Goal: Use online tool/utility: Utilize a website feature to perform a specific function

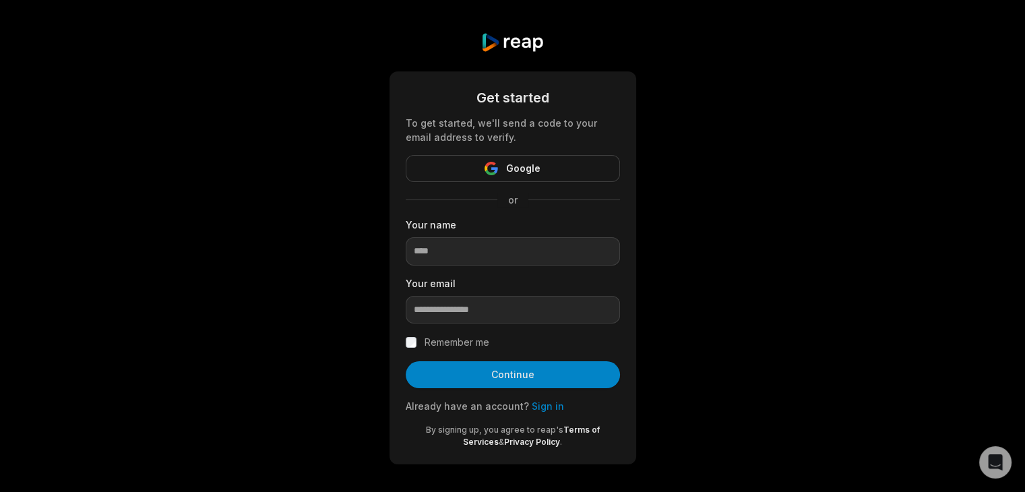
click at [559, 171] on button "Google" at bounding box center [513, 168] width 214 height 27
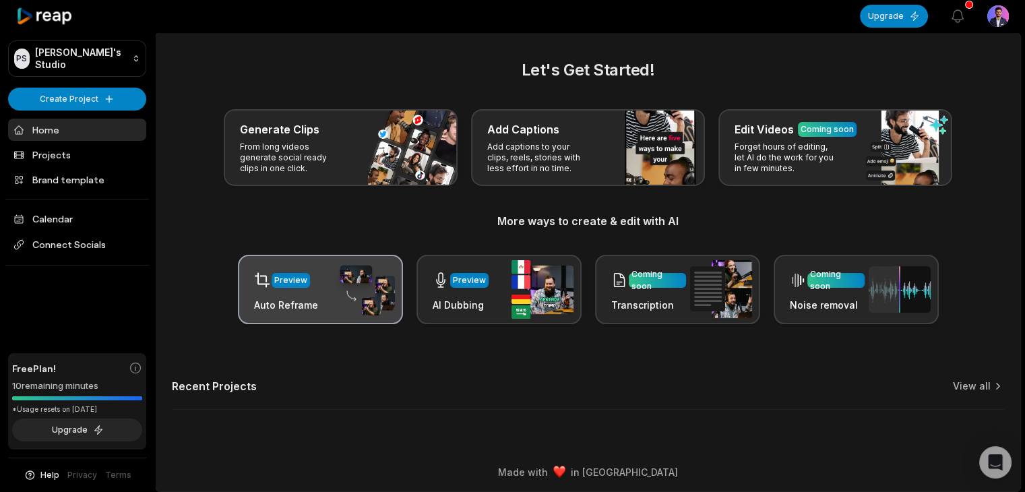
click at [297, 279] on div "Preview" at bounding box center [290, 280] width 33 height 12
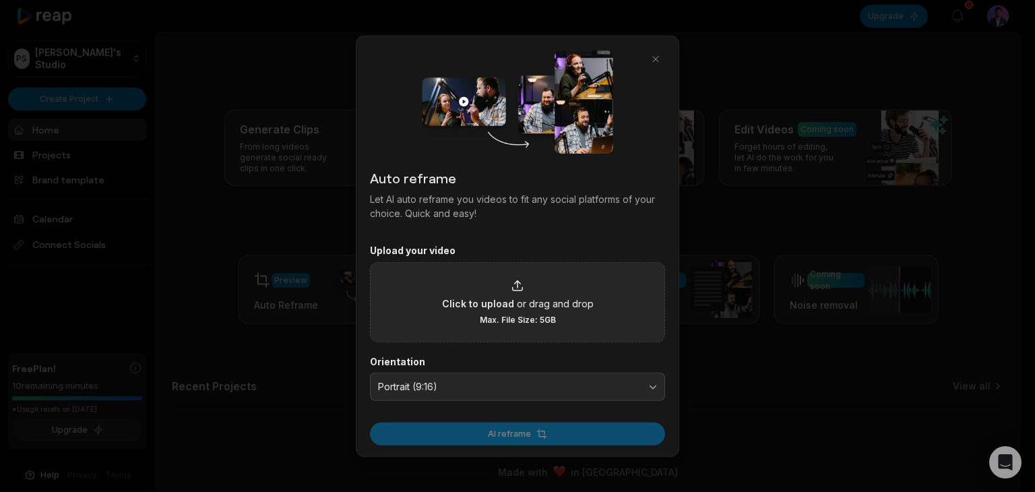
click at [495, 292] on div "Click to upload or drag and drop Max. File Size: 5GB" at bounding box center [518, 301] width 152 height 47
click at [0, 0] on input "Click to upload or drag and drop Max. File Size: 5GB" at bounding box center [0, 0] width 0 height 0
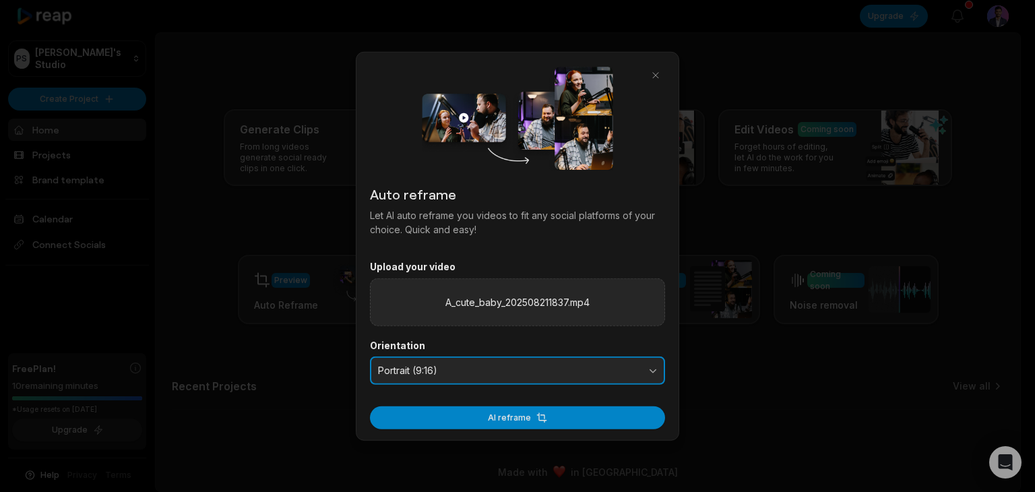
click at [551, 363] on button "Portrait (9:16)" at bounding box center [517, 371] width 295 height 28
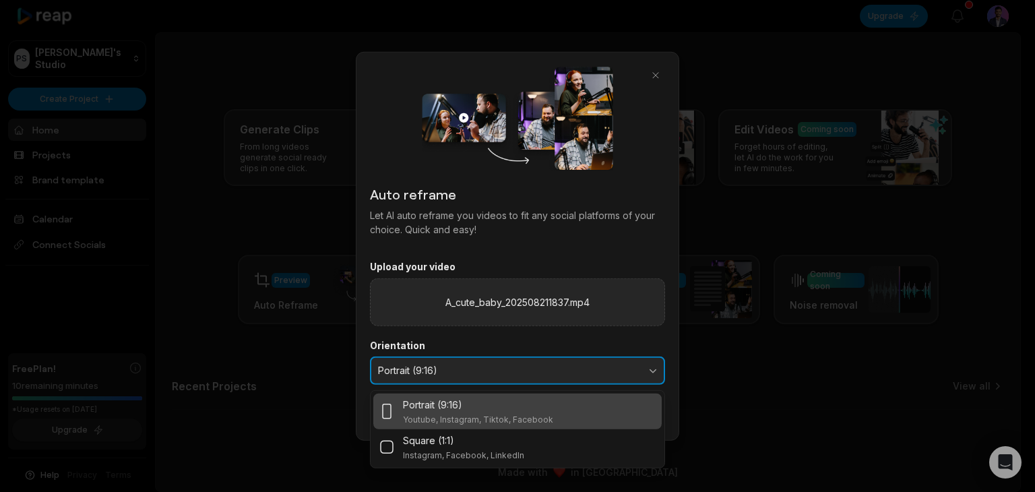
click at [551, 363] on button "Portrait (9:16)" at bounding box center [517, 371] width 295 height 28
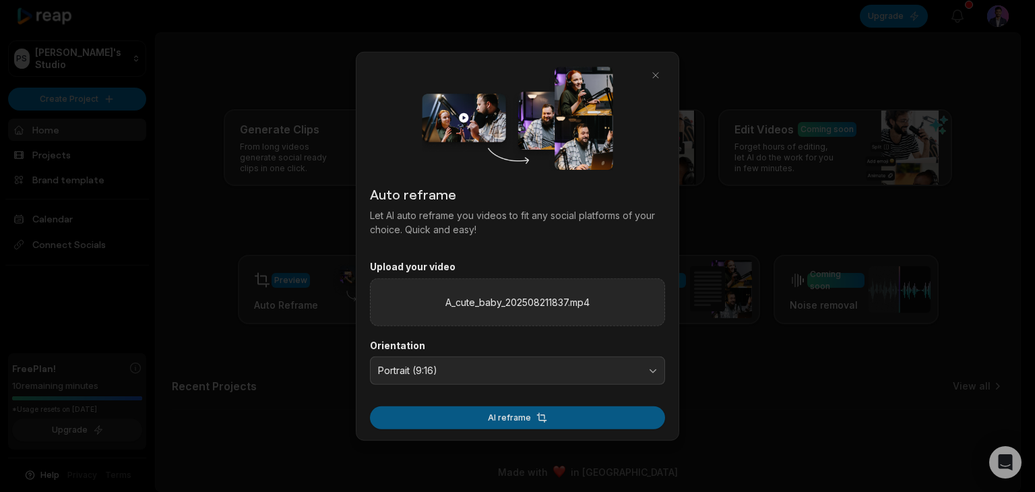
click at [540, 416] on button "AI reframe" at bounding box center [517, 417] width 295 height 23
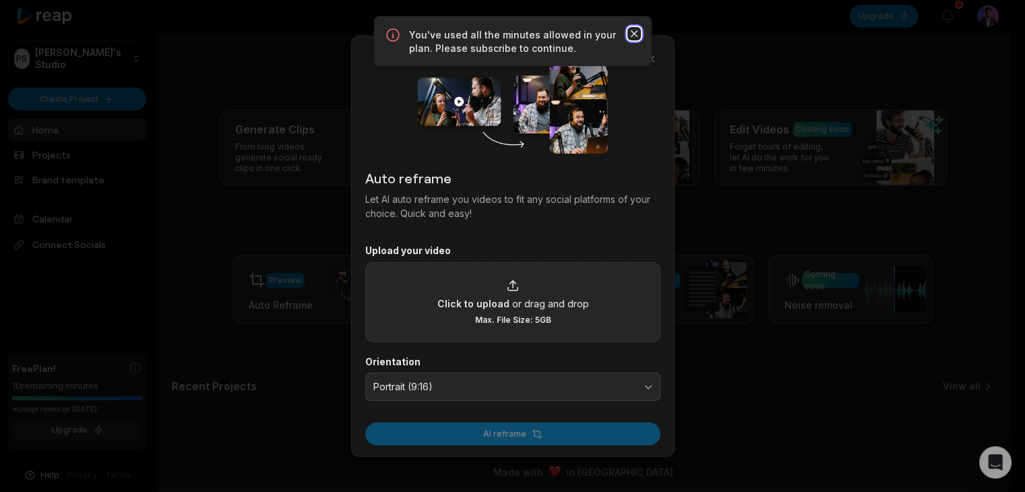
click at [635, 32] on icon "button" at bounding box center [633, 33] width 13 height 13
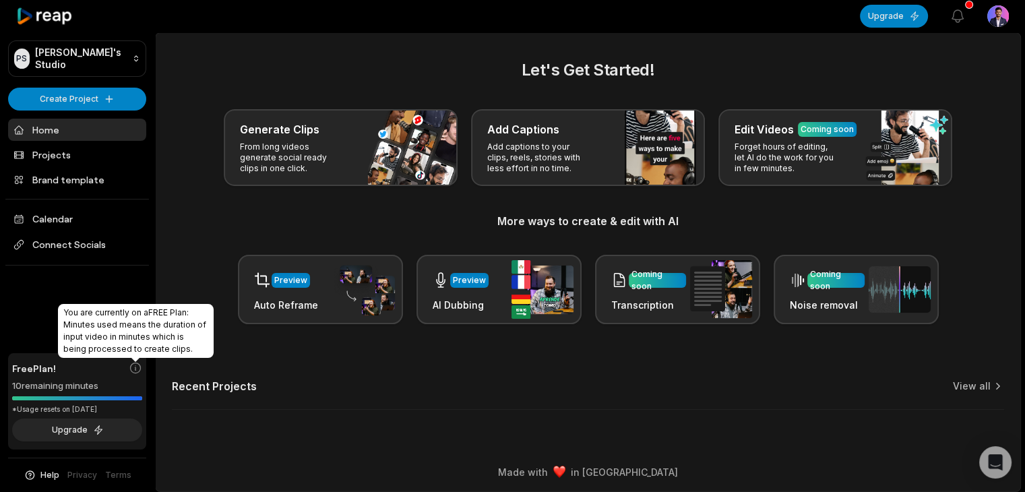
click at [134, 365] on icon at bounding box center [135, 367] width 13 height 13
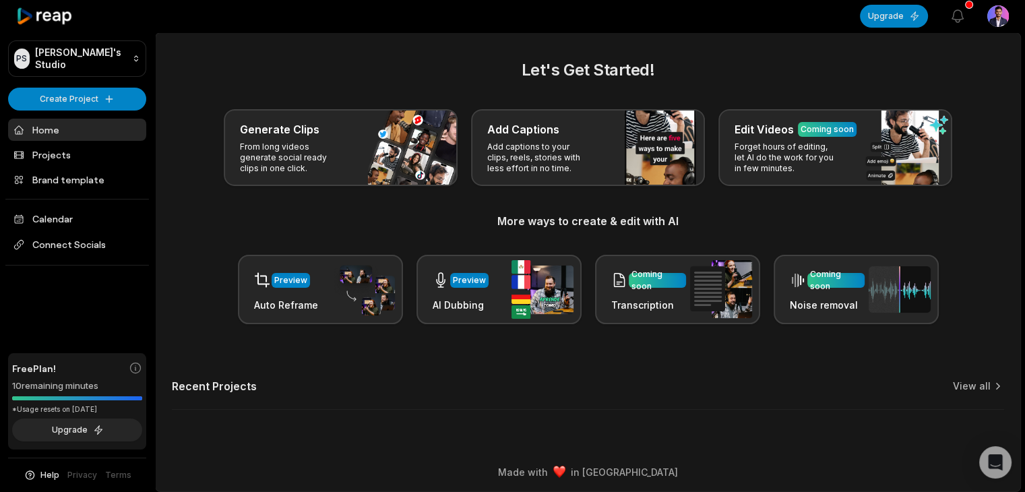
click at [49, 321] on div "PS [PERSON_NAME]'s Studio Create Project Home Projects Brand template Calendar …" at bounding box center [77, 246] width 155 height 492
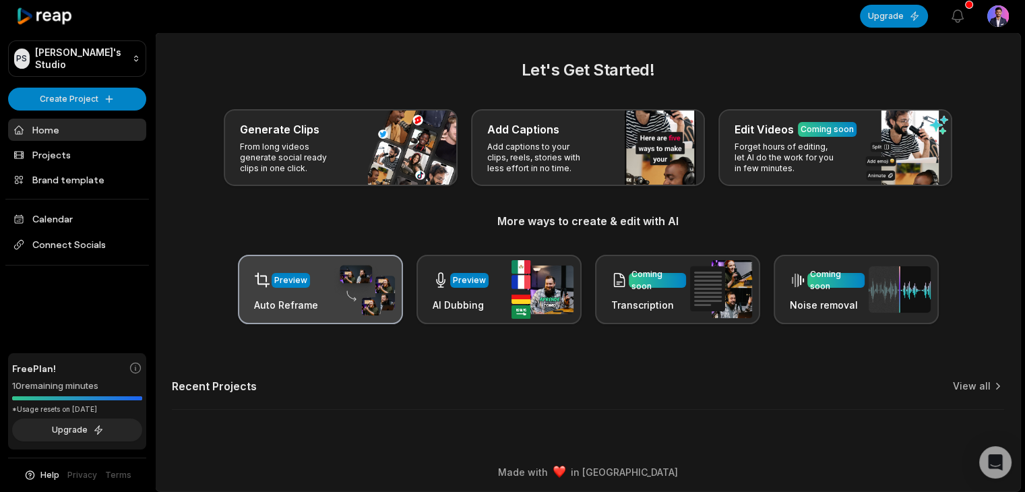
click at [288, 278] on div "Preview" at bounding box center [290, 280] width 33 height 12
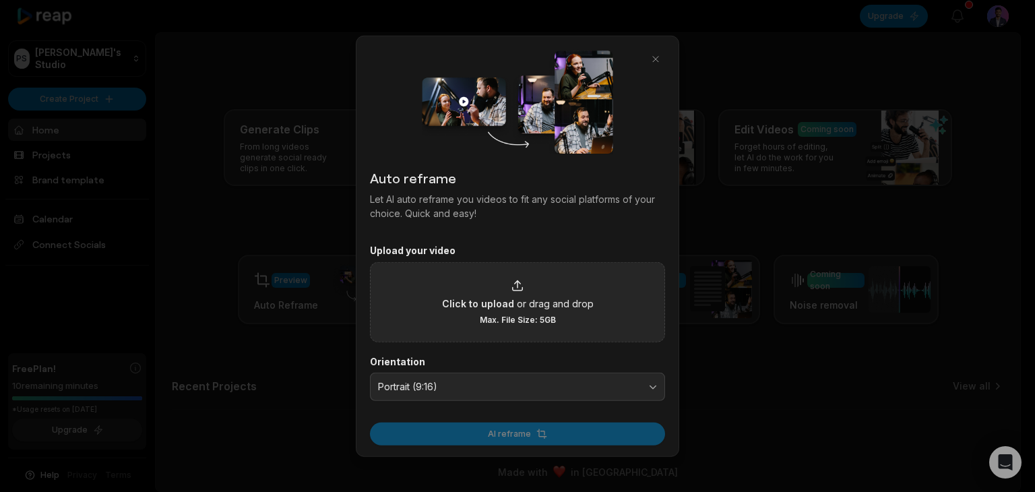
click at [472, 321] on div "Click to upload or drag and drop Max. File Size: 5GB" at bounding box center [518, 301] width 152 height 47
click at [0, 0] on input "Click to upload or drag and drop Max. File Size: 5GB" at bounding box center [0, 0] width 0 height 0
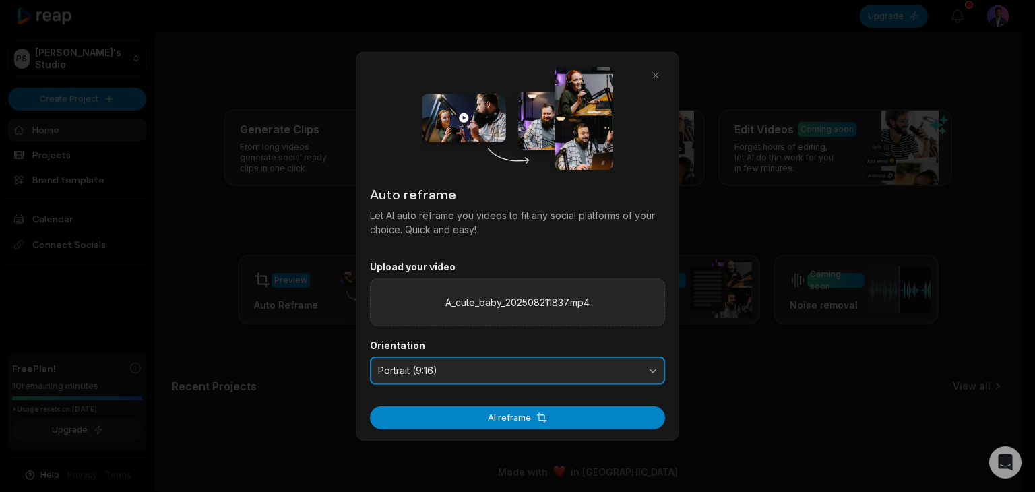
click at [528, 365] on span "Portrait (9:16)" at bounding box center [508, 371] width 260 height 12
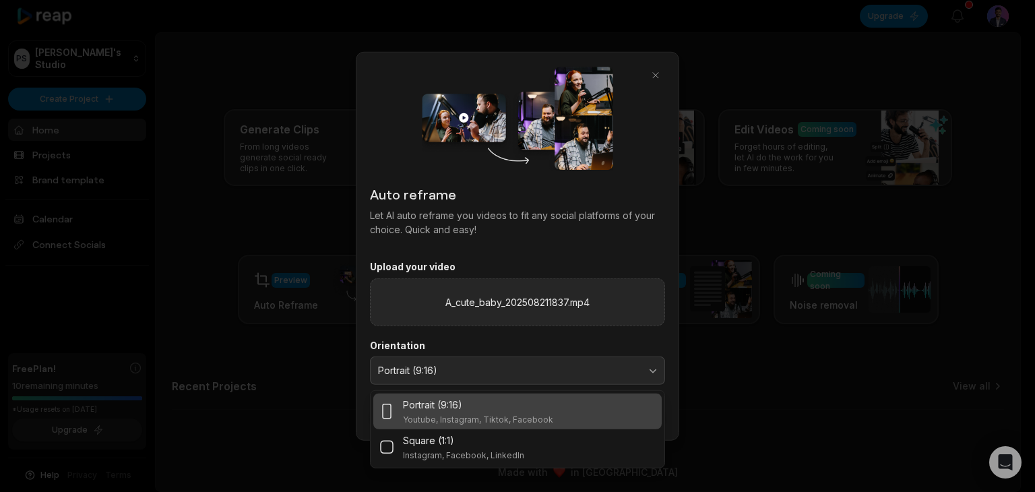
click at [500, 408] on div "Portrait (9:16)" at bounding box center [478, 404] width 150 height 14
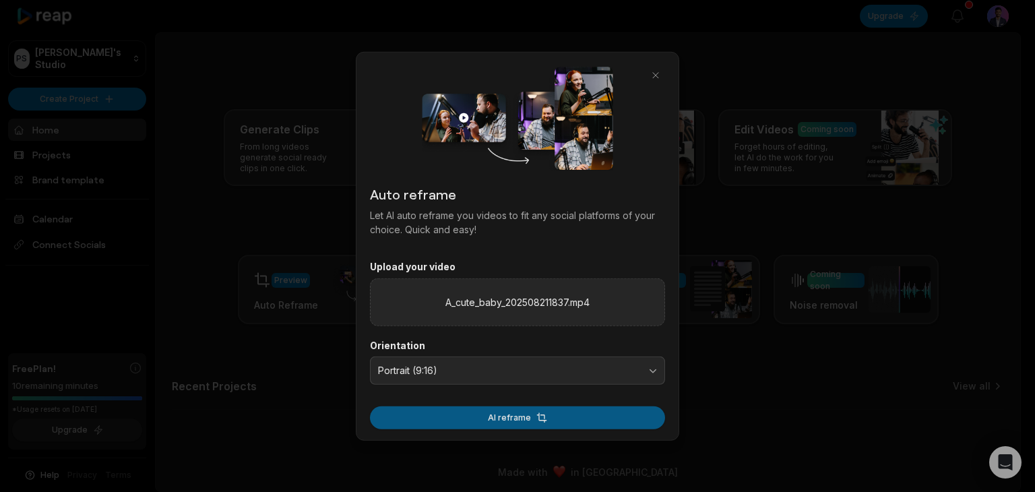
click at [510, 419] on button "AI reframe" at bounding box center [517, 417] width 295 height 23
